Goal: Task Accomplishment & Management: Manage account settings

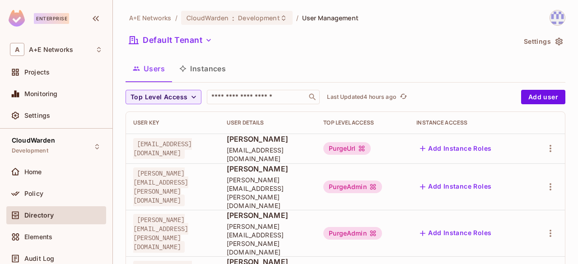
scroll to position [15, 0]
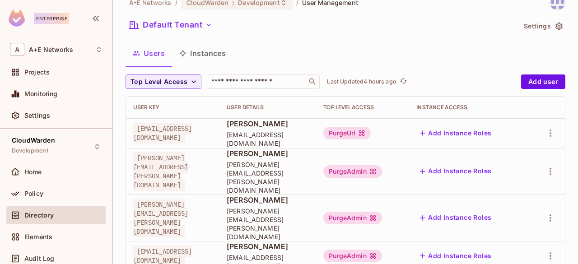
click at [495, 130] on button "Add Instance Roles" at bounding box center [455, 133] width 79 height 14
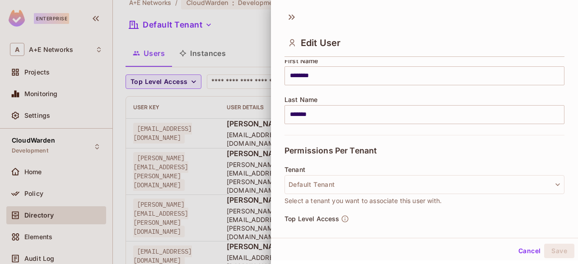
scroll to position [135, 0]
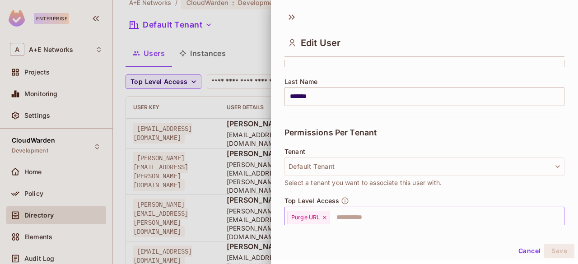
click at [360, 220] on input "text" at bounding box center [439, 218] width 216 height 18
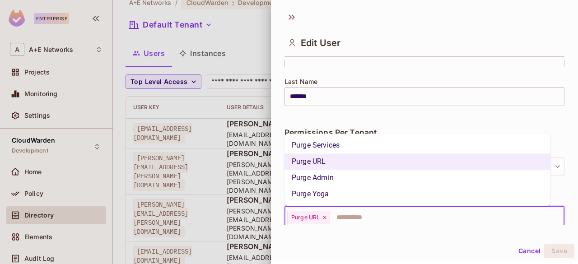
click at [326, 176] on li "Purge Admin" at bounding box center [418, 178] width 266 height 16
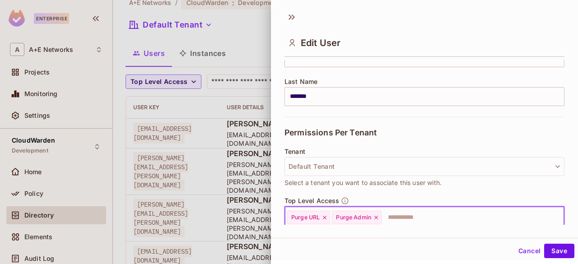
click at [327, 217] on icon at bounding box center [325, 218] width 6 height 6
click at [550, 247] on button "Save" at bounding box center [559, 251] width 30 height 14
